Goal: Browse casually: Explore the website without a specific task or goal

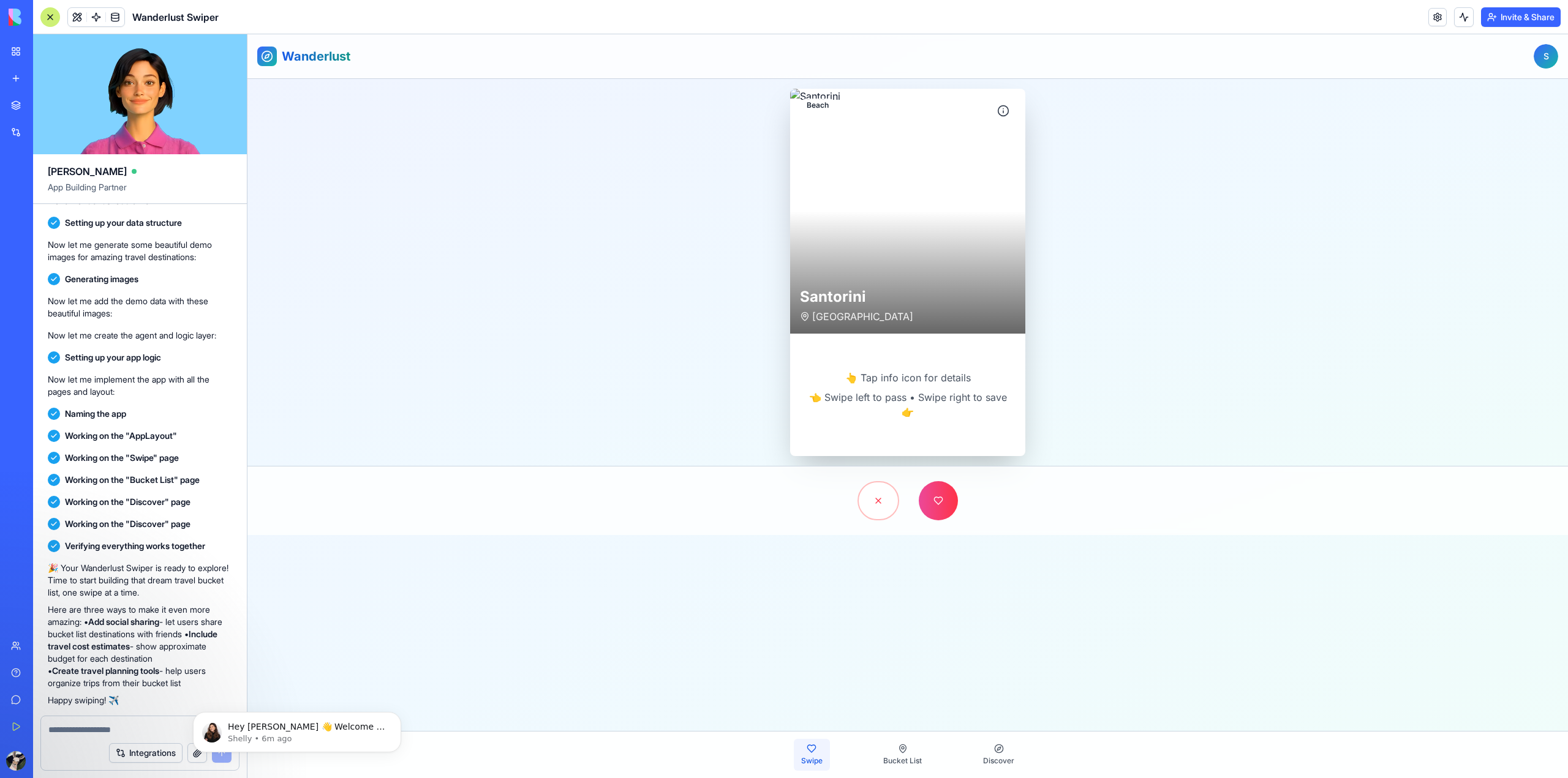
scroll to position [211, 0]
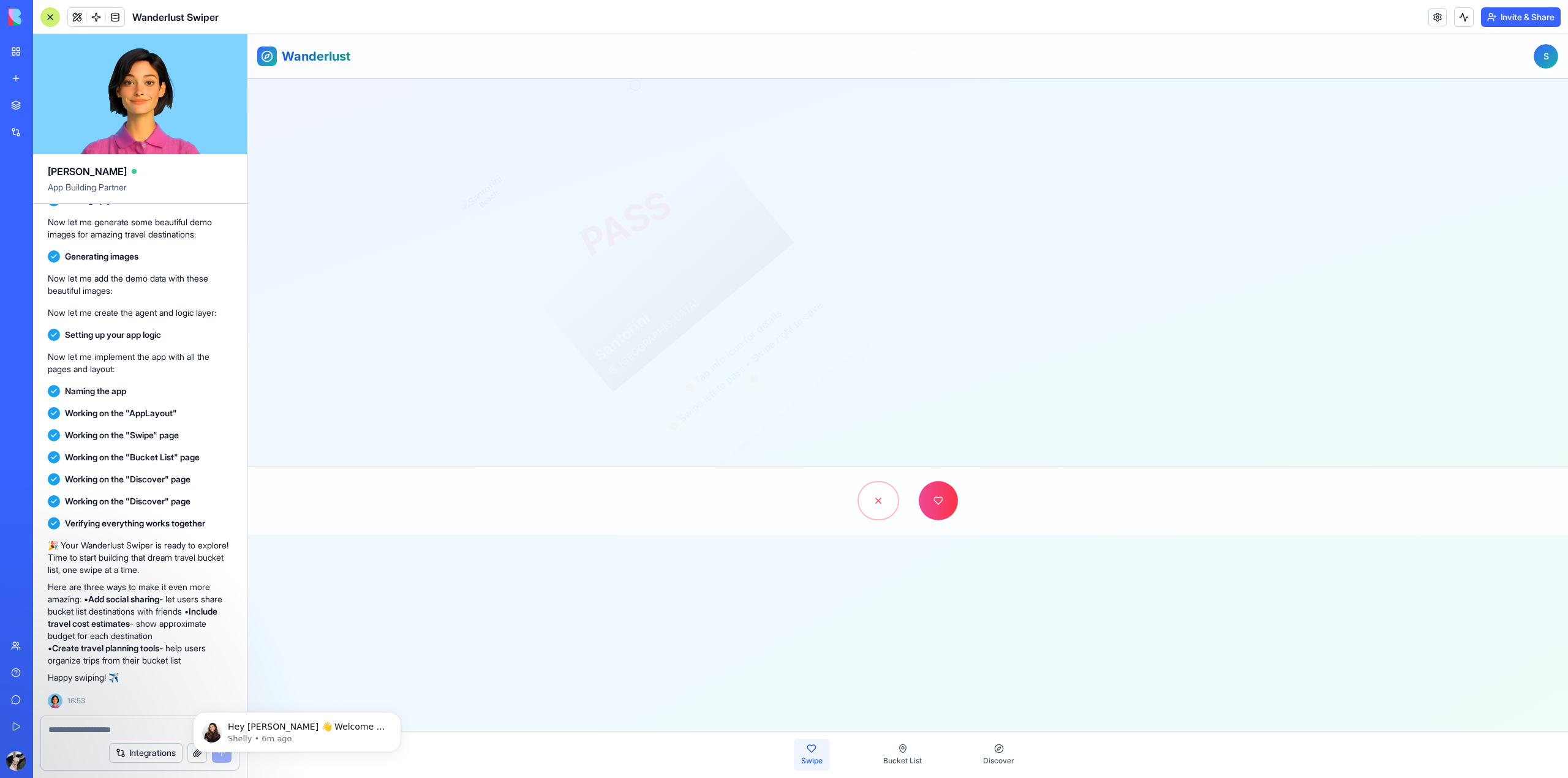
drag, startPoint x: 969, startPoint y: 295, endPoint x: 726, endPoint y: 285, distance: 243.2
click at [726, 285] on div "Beach PASS [GEOGRAPHIC_DATA] [GEOGRAPHIC_DATA]" at bounding box center [625, 223] width 337 height 339
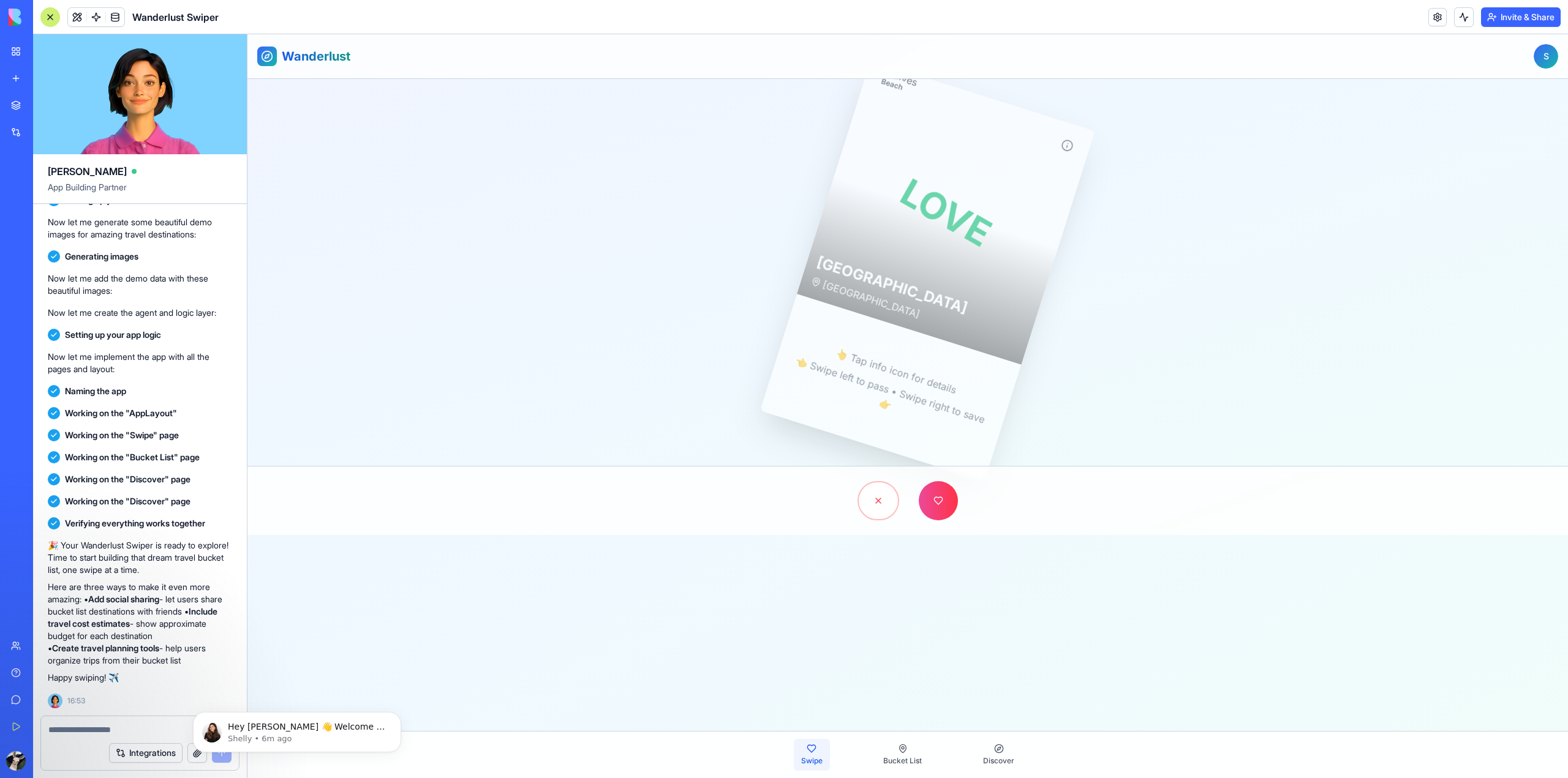
drag, startPoint x: 895, startPoint y: 358, endPoint x: 976, endPoint y: 353, distance: 81.2
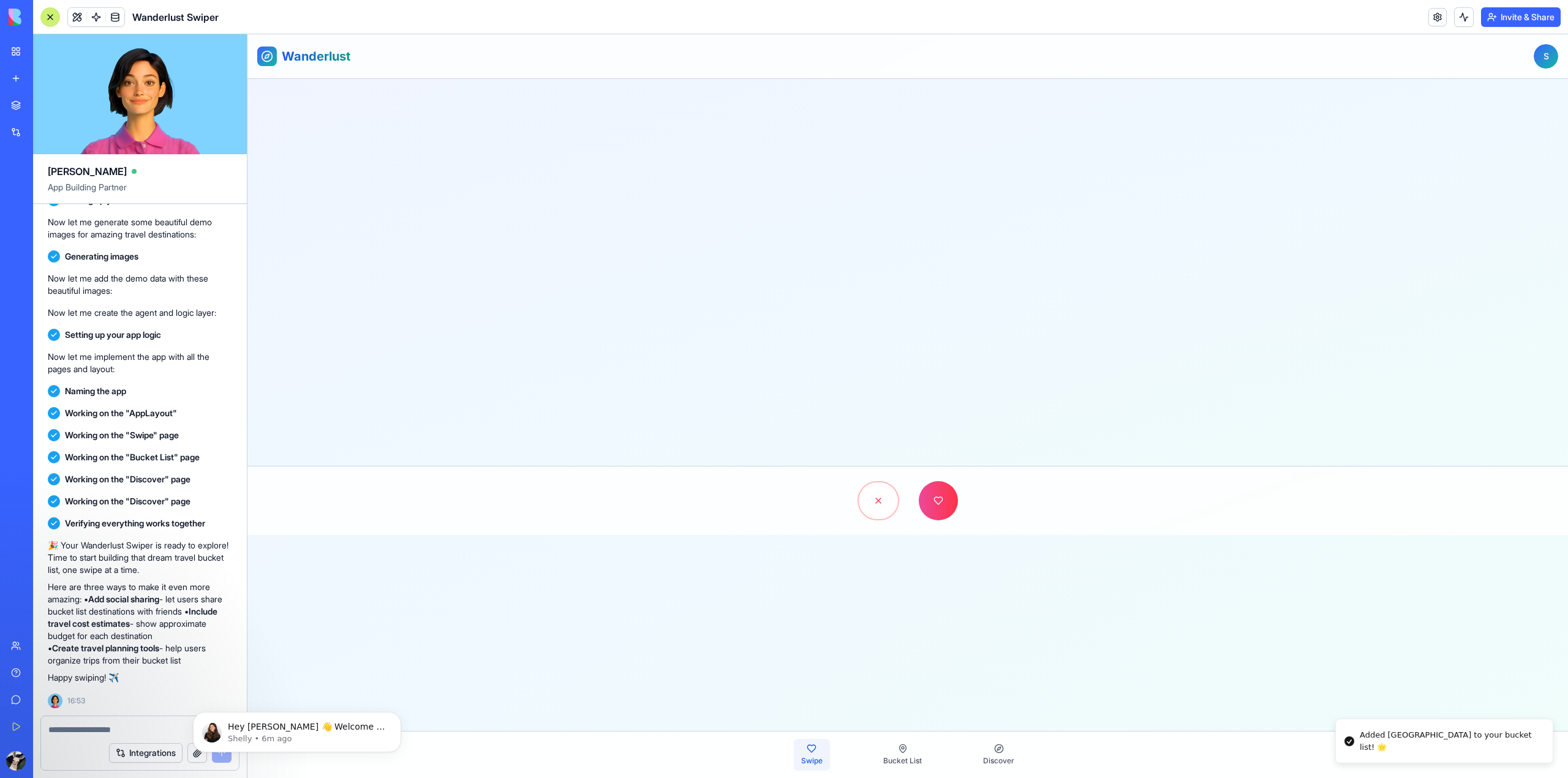
drag, startPoint x: 960, startPoint y: 238, endPoint x: 625, endPoint y: 214, distance: 335.9
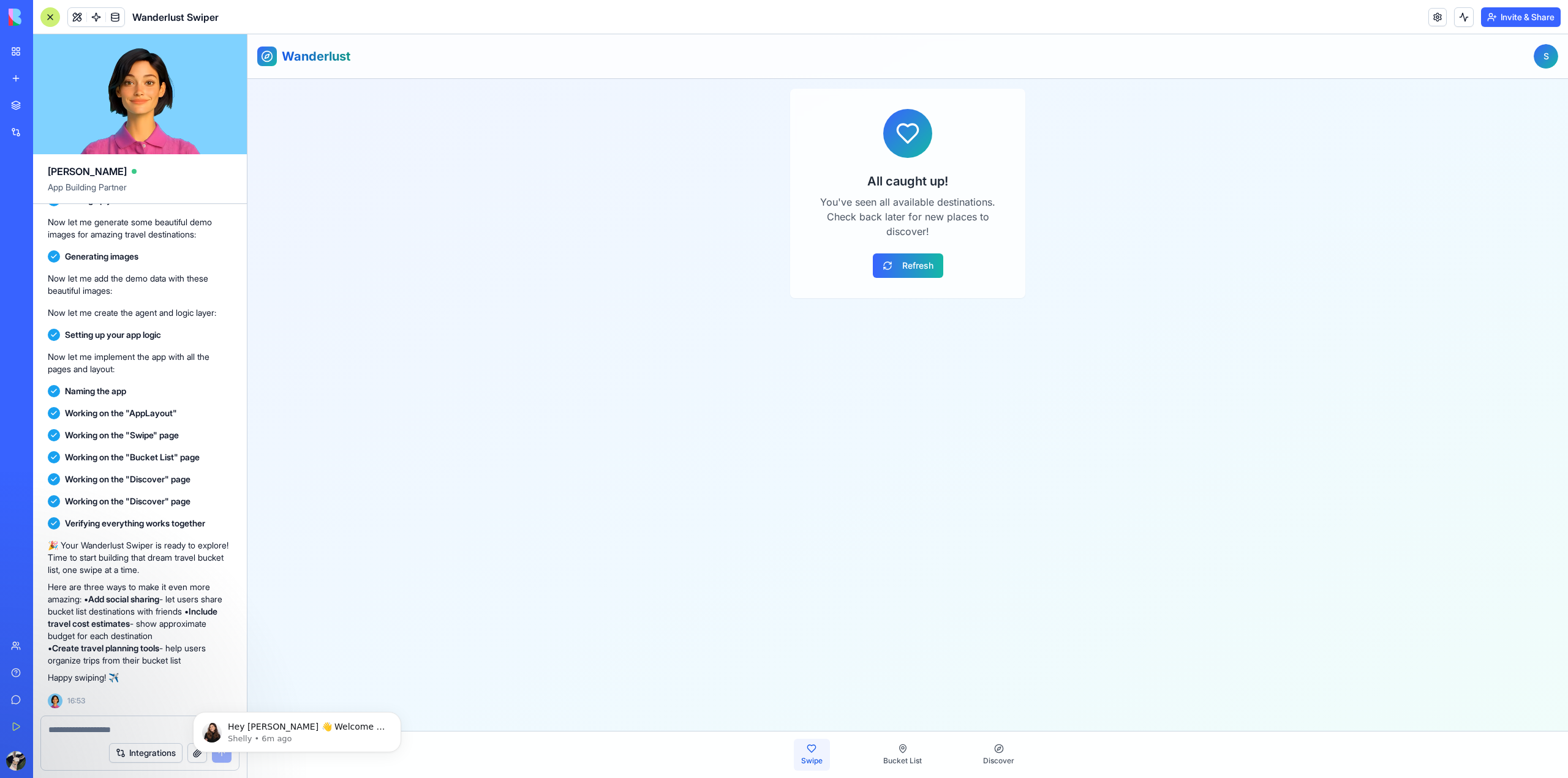
drag, startPoint x: 877, startPoint y: 255, endPoint x: 897, endPoint y: 255, distance: 20.0
click at [904, 270] on button "Refresh" at bounding box center [908, 266] width 70 height 25
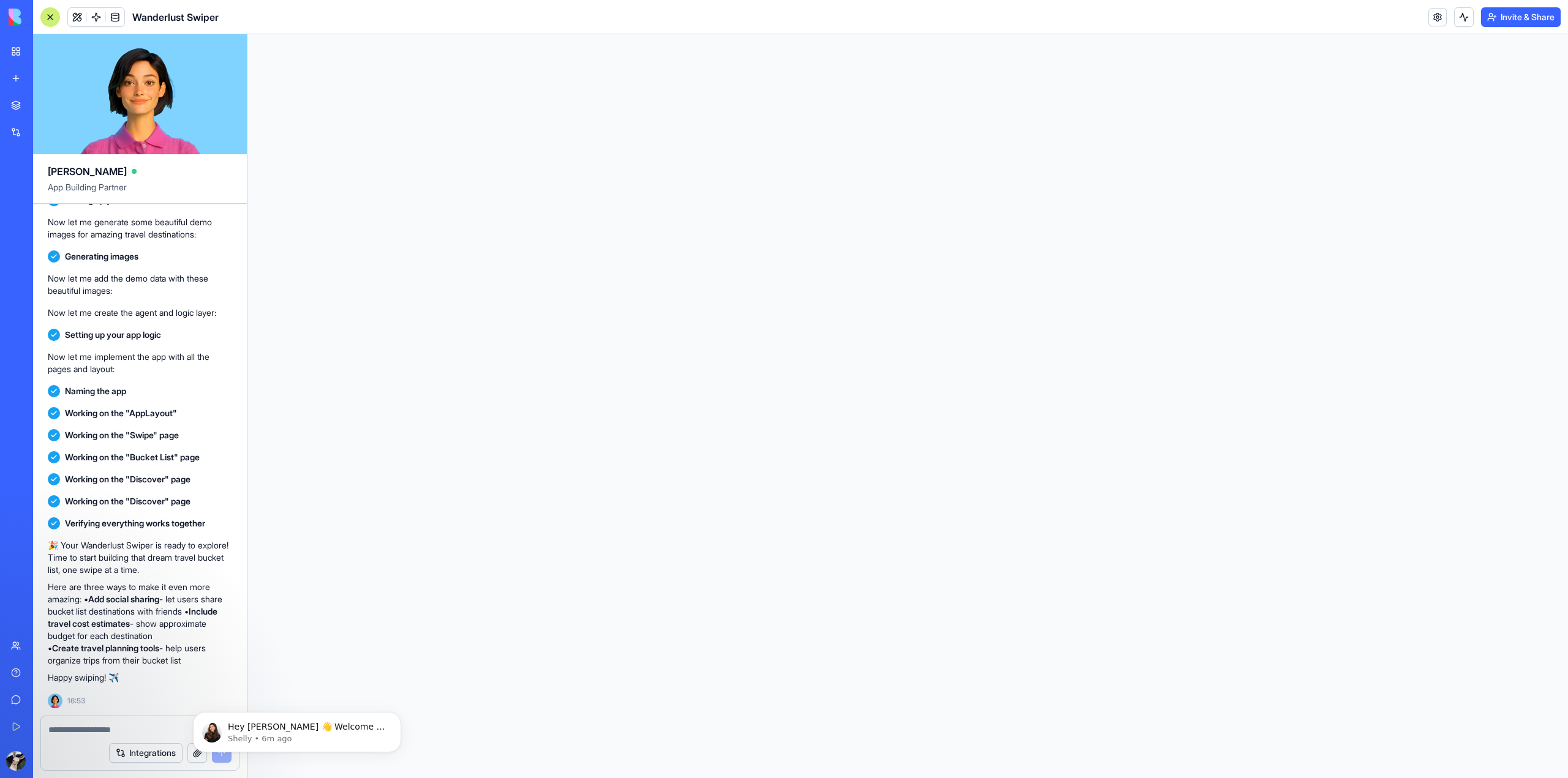
scroll to position [0, 0]
drag, startPoint x: 875, startPoint y: 223, endPoint x: 1119, endPoint y: 294, distance: 254.1
click at [1113, 294] on div "Historical LOVE Machu Picchu [GEOGRAPHIC_DATA]" at bounding box center [967, 225] width 293 height 299
click at [914, 235] on div "LOVE" at bounding box center [946, 226] width 337 height 339
drag, startPoint x: 895, startPoint y: 240, endPoint x: 1244, endPoint y: 345, distance: 364.5
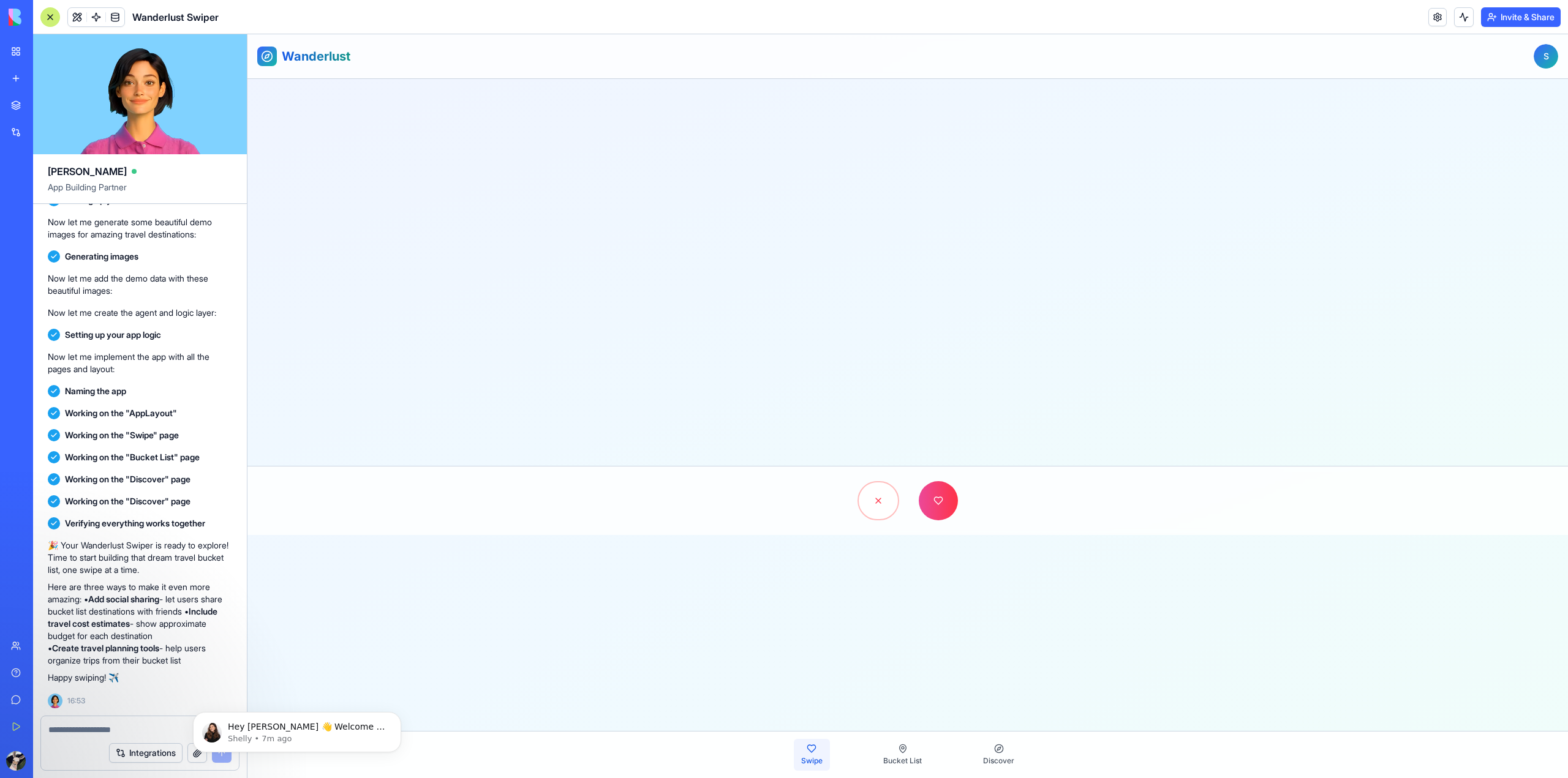
click at [1244, 345] on div "Adventure LOVE [GEOGRAPHIC_DATA] [GEOGRAPHIC_DATA] 👆 Tap info icon for details …" at bounding box center [907, 272] width 1321 height 387
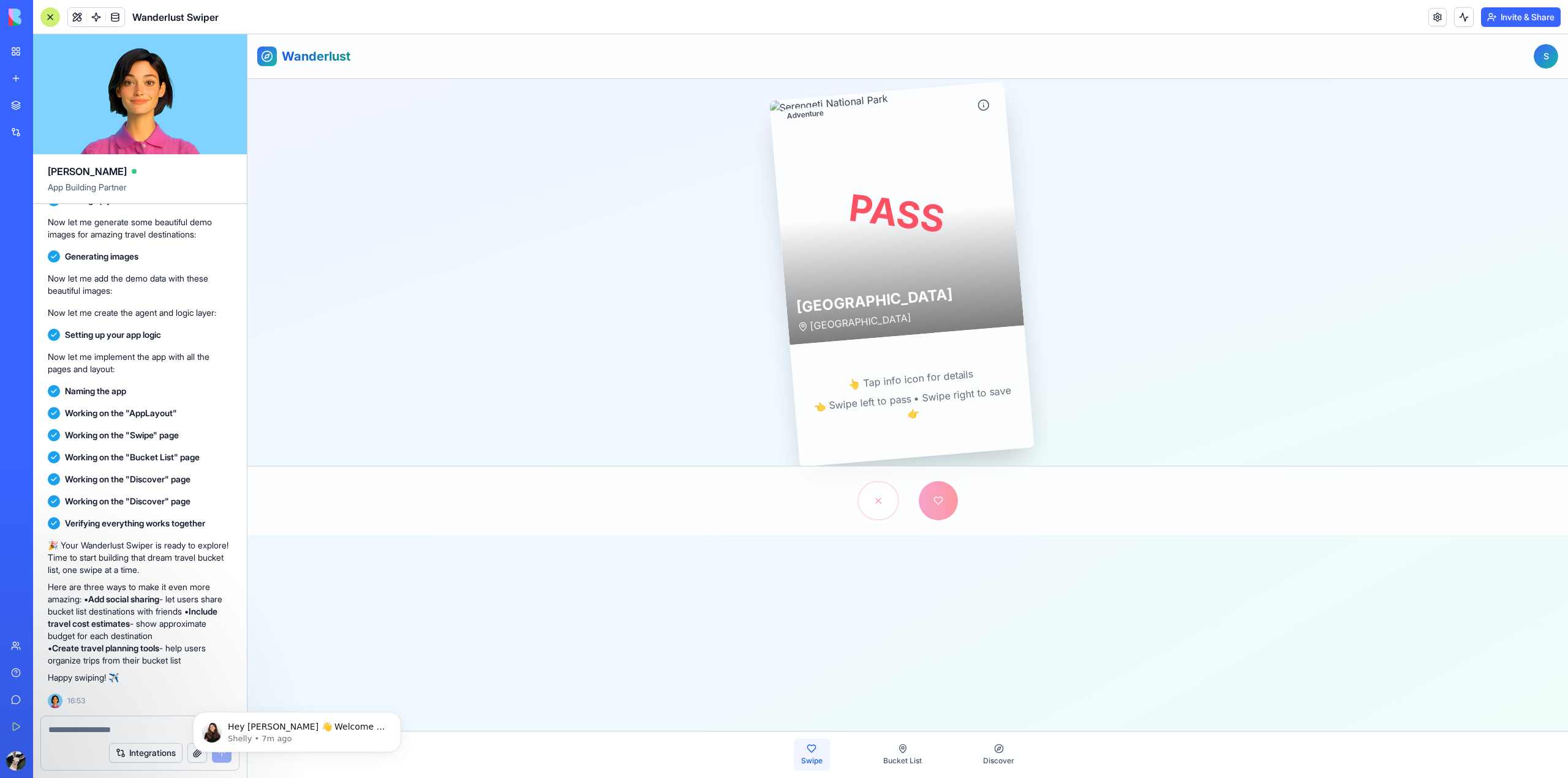
drag, startPoint x: 953, startPoint y: 244, endPoint x: 935, endPoint y: 250, distance: 19.0
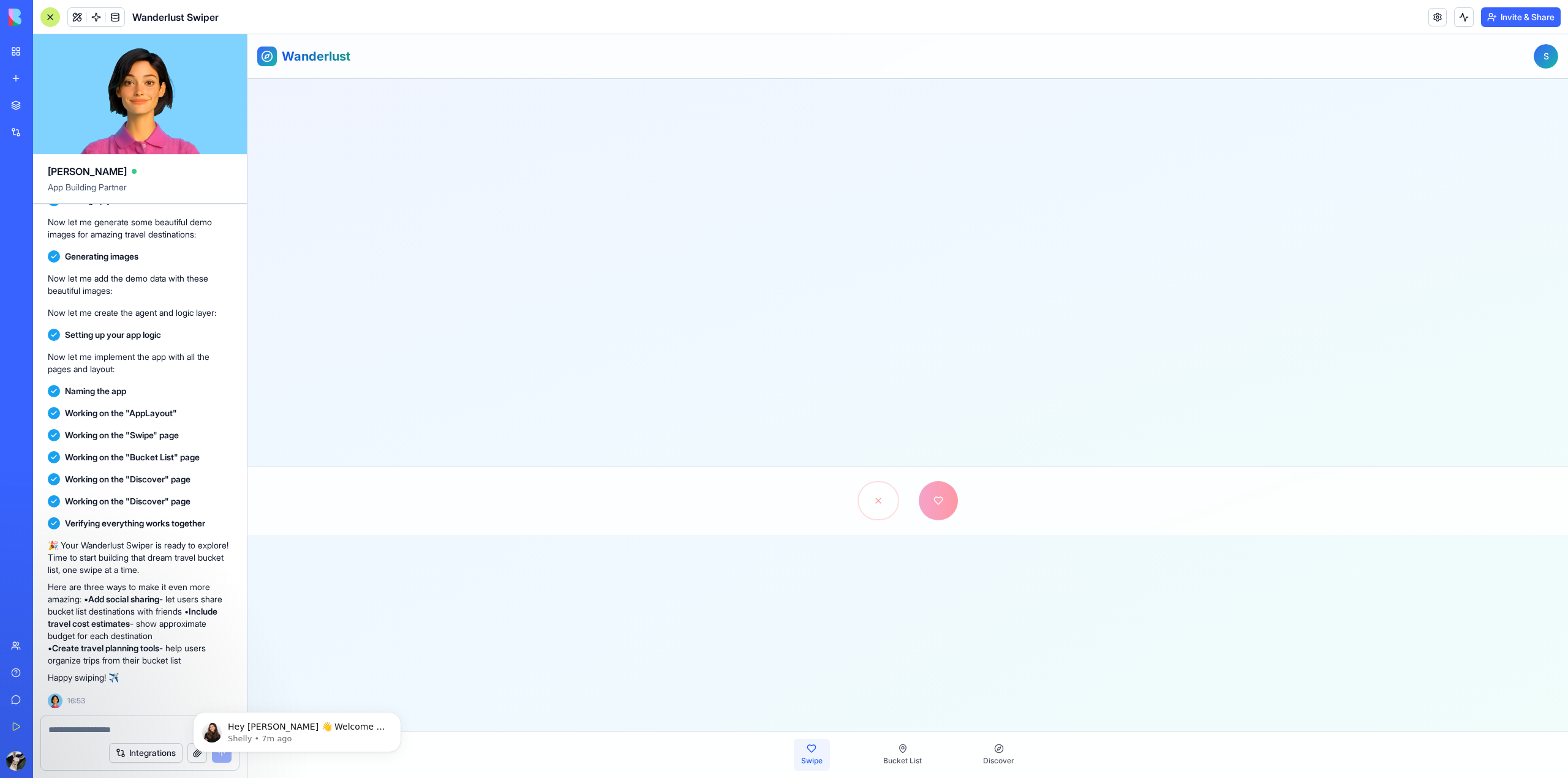
drag, startPoint x: 905, startPoint y: 240, endPoint x: 1481, endPoint y: 389, distance: 595.0
click at [1481, 389] on div "Adventure LOVE [GEOGRAPHIC_DATA] [GEOGRAPHIC_DATA] 👆 Tap info icon for details …" at bounding box center [907, 272] width 1321 height 387
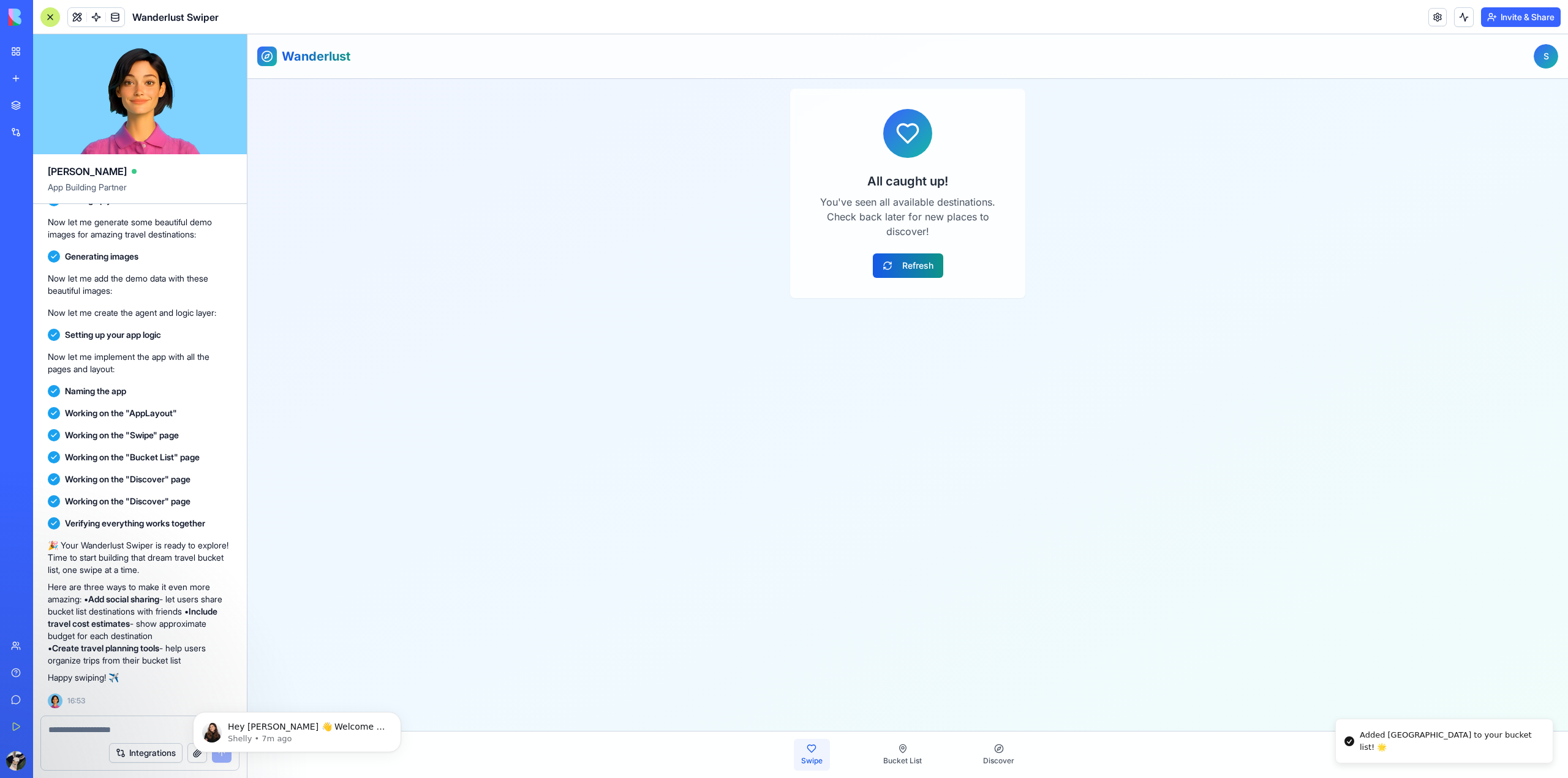
click at [899, 273] on button "Refresh" at bounding box center [908, 266] width 70 height 25
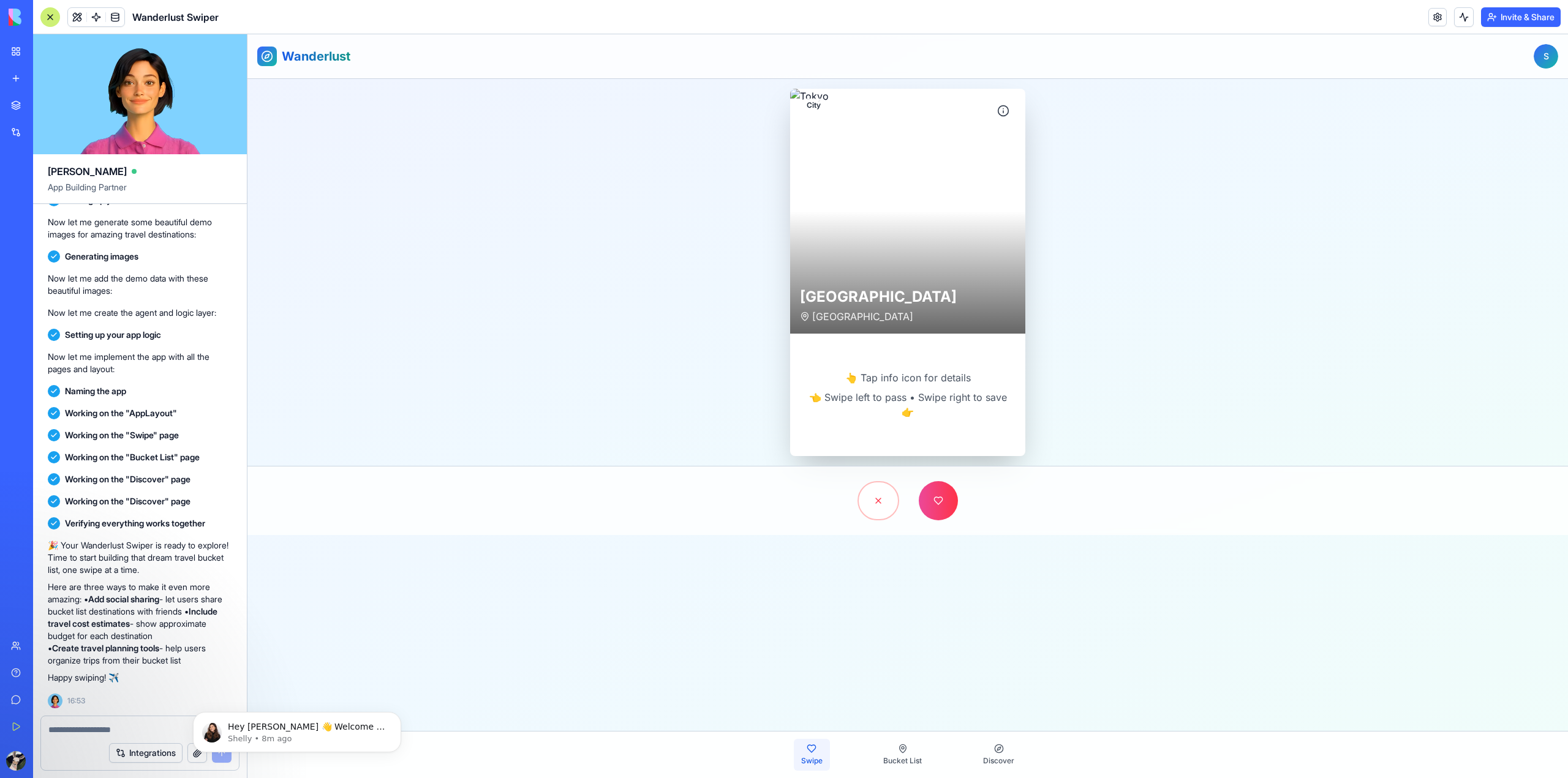
click at [907, 215] on div at bounding box center [907, 211] width 235 height 245
click at [1012, 110] on button at bounding box center [1003, 111] width 25 height 25
